Goal: Information Seeking & Learning: Compare options

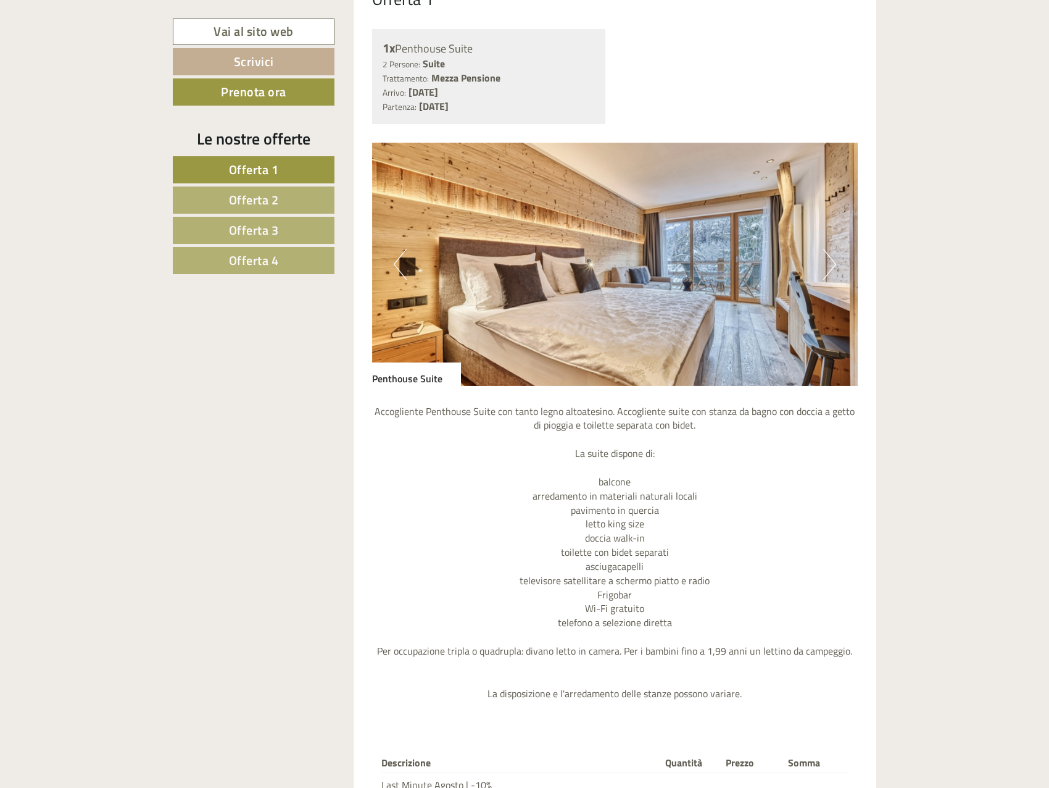
scroll to position [1049, 0]
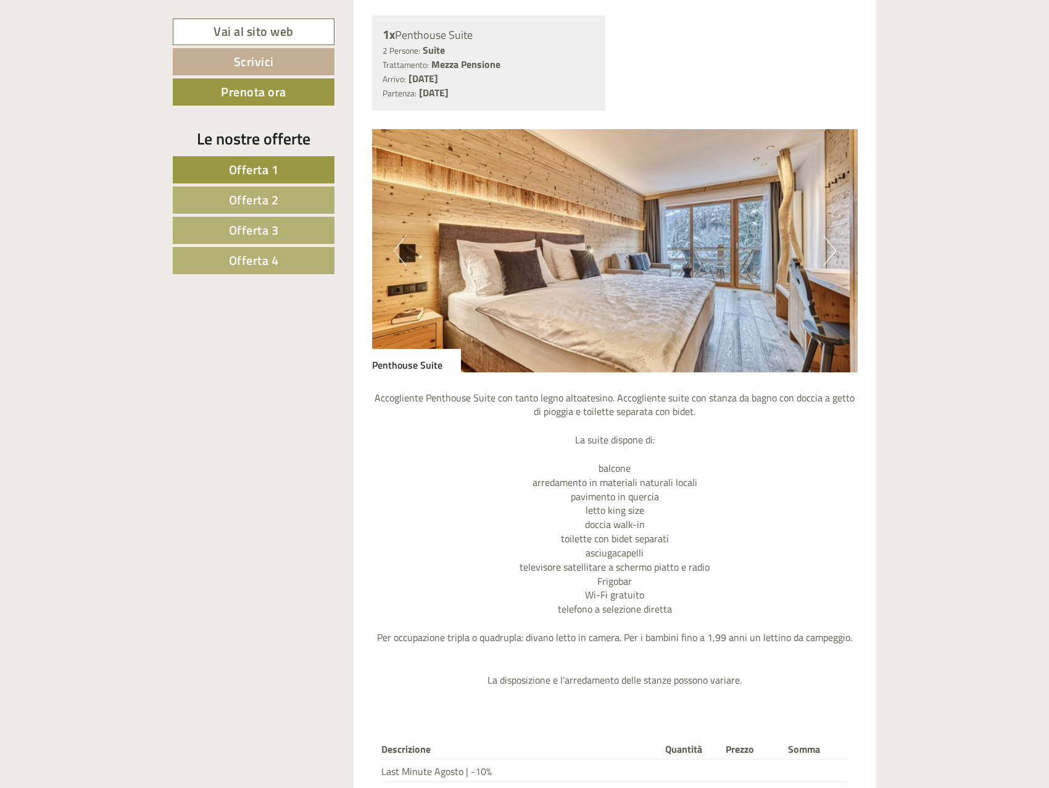
click at [286, 184] on nav "Offerta 1 Offerta 2 Offerta 3 Offerta 4" at bounding box center [255, 215] width 165 height 118
click at [284, 198] on link "Offerta 2" at bounding box center [254, 199] width 162 height 27
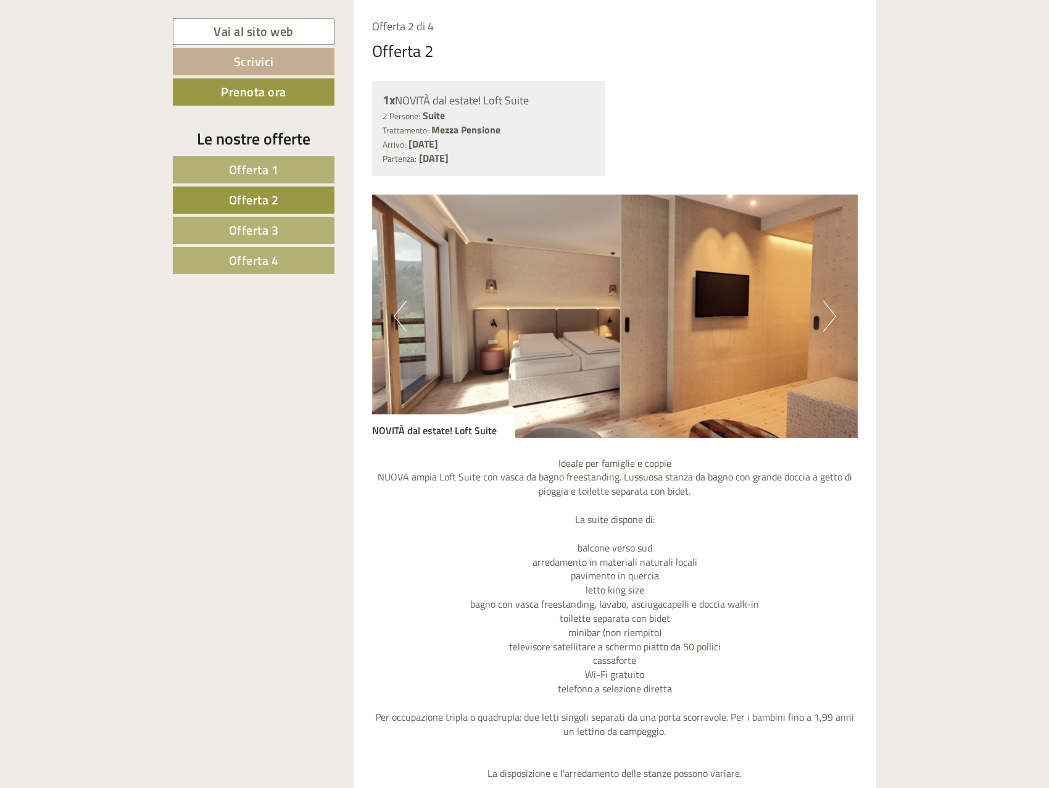
click at [272, 223] on span "Offerta 3" at bounding box center [254, 229] width 50 height 19
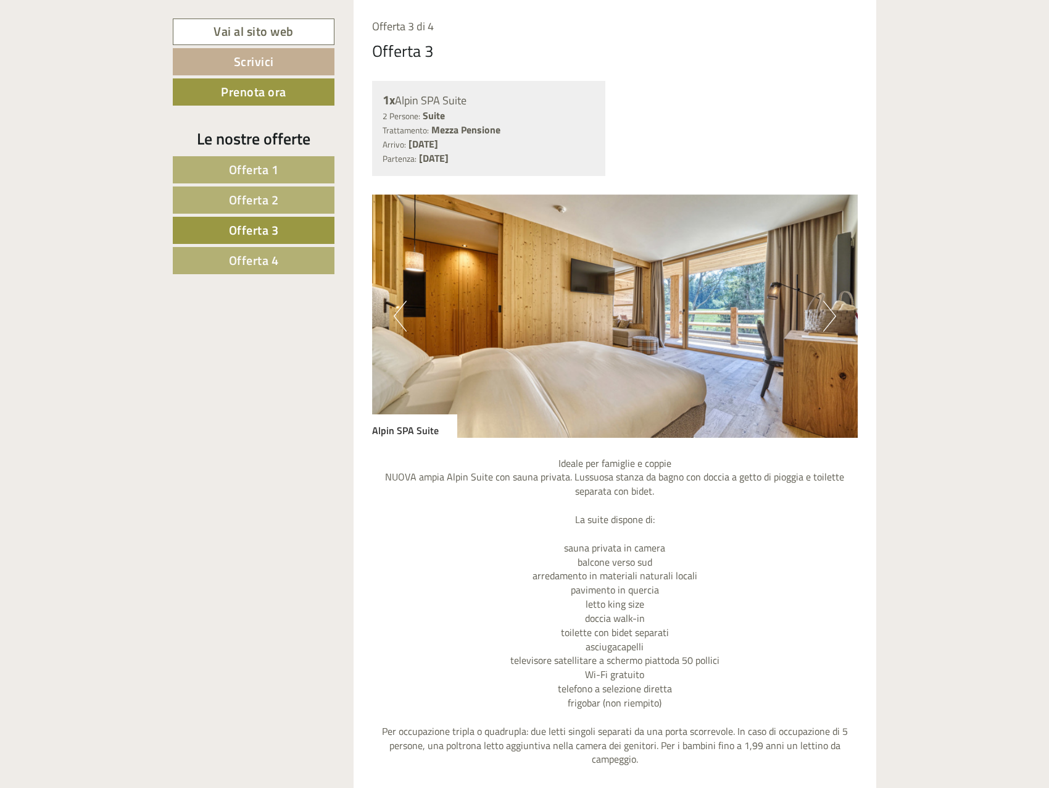
click at [277, 245] on nav "Offerta 1 Offerta 2 Offerta 3 Offerta 4" at bounding box center [255, 215] width 165 height 118
click at [282, 262] on link "Offerta 4" at bounding box center [254, 260] width 162 height 27
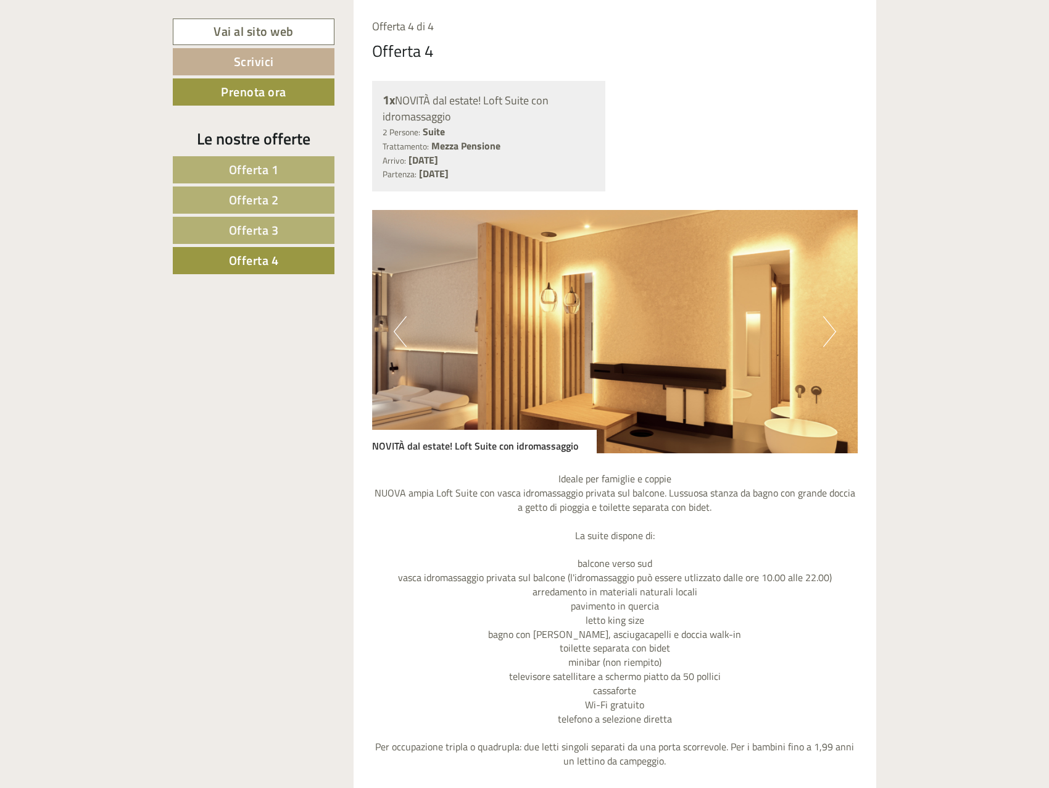
click at [290, 158] on link "Offerta 1" at bounding box center [254, 169] width 162 height 27
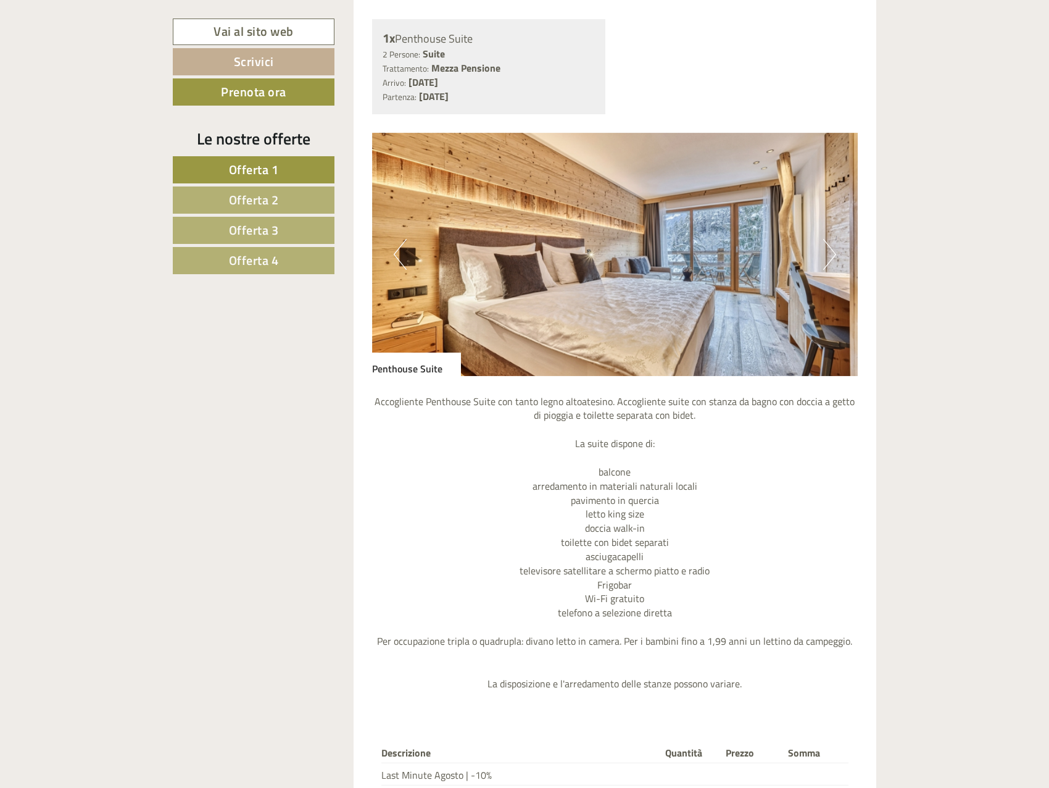
scroll to position [1478, 0]
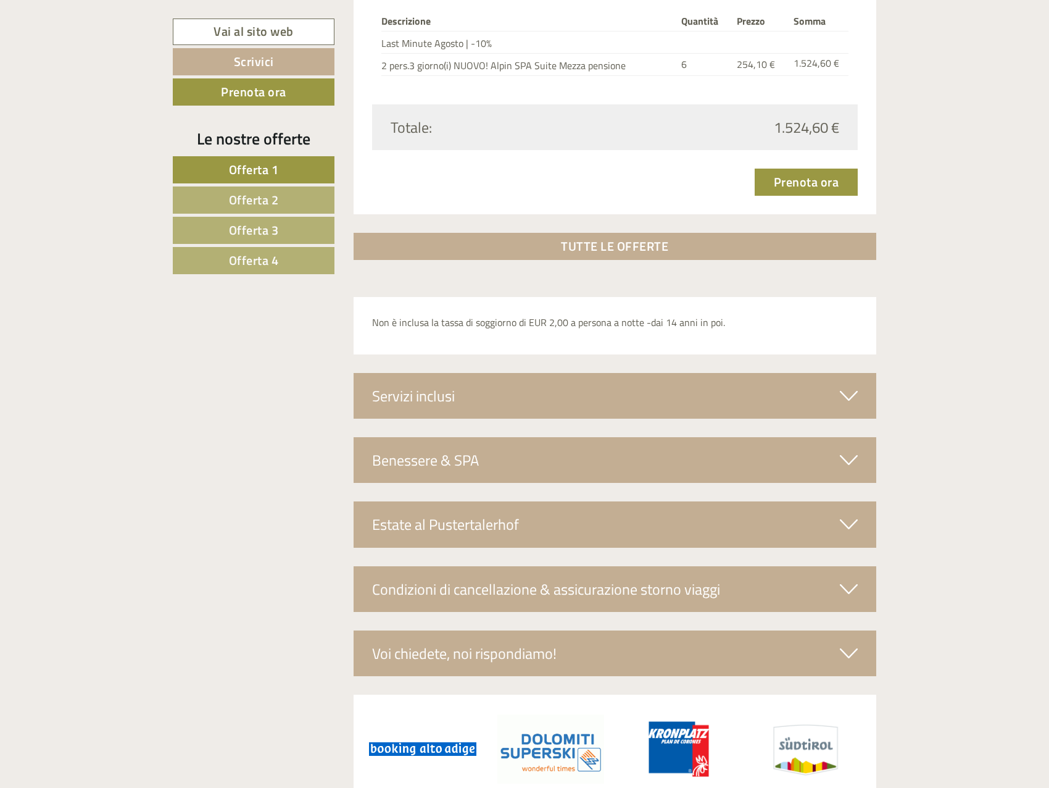
scroll to position [3971, 0]
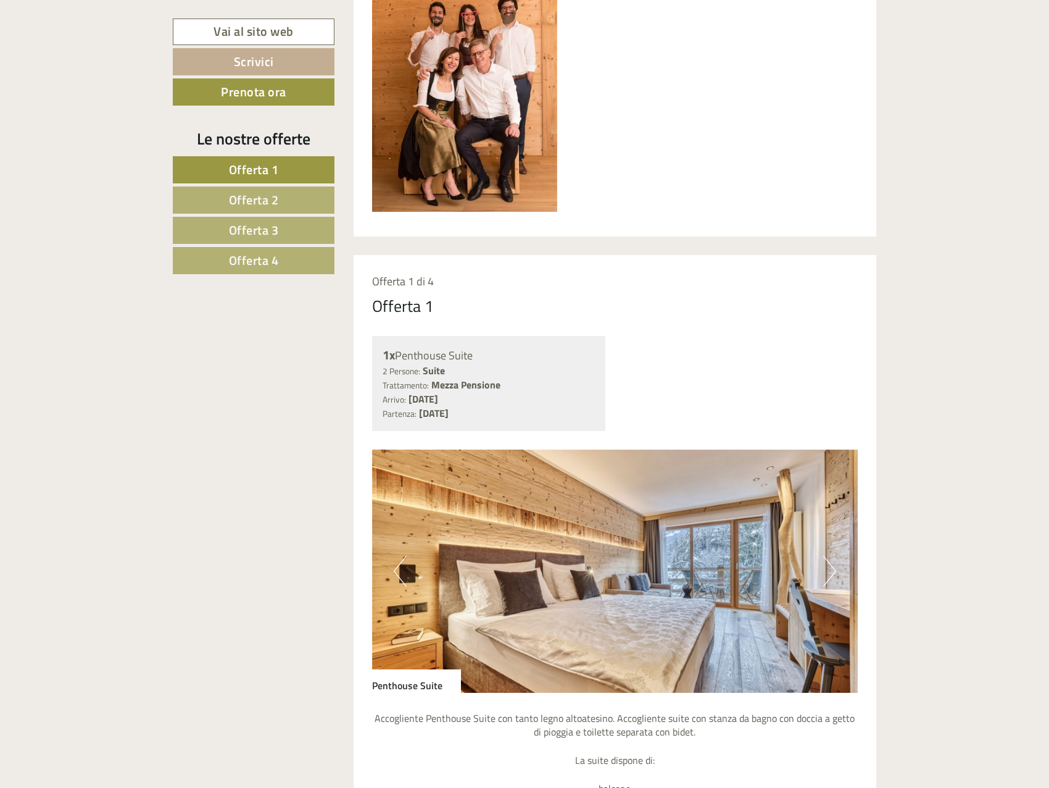
scroll to position [700, 0]
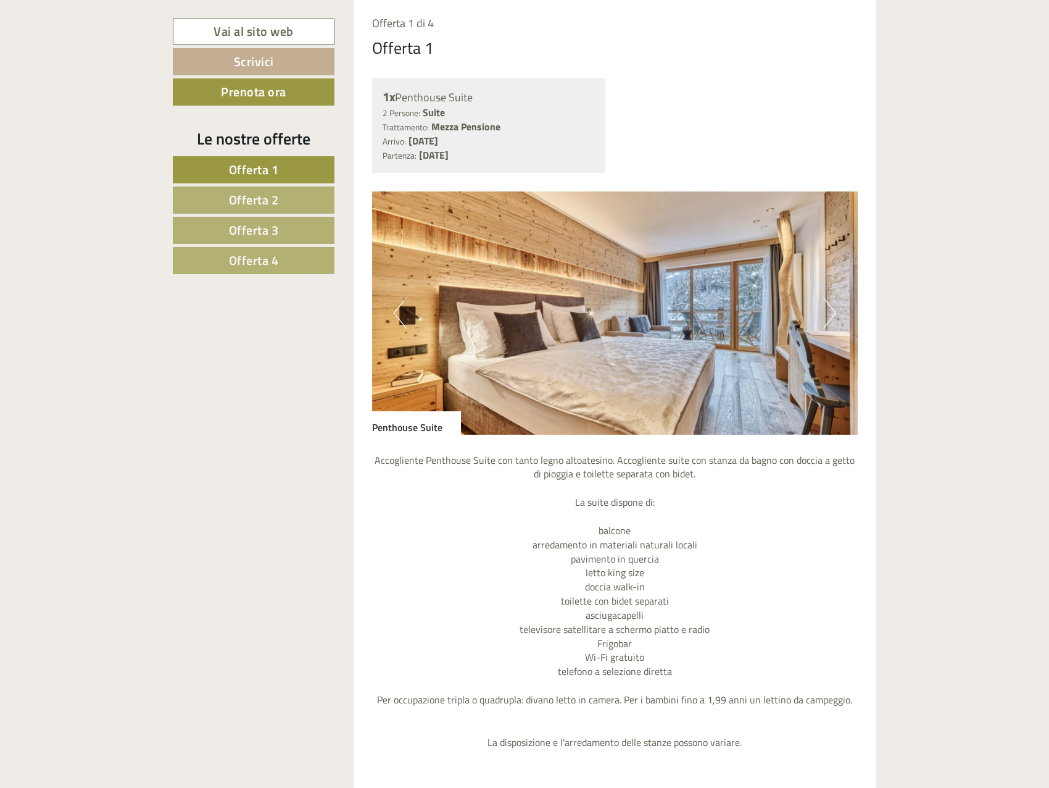
scroll to position [802, 0]
